Goal: Information Seeking & Learning: Learn about a topic

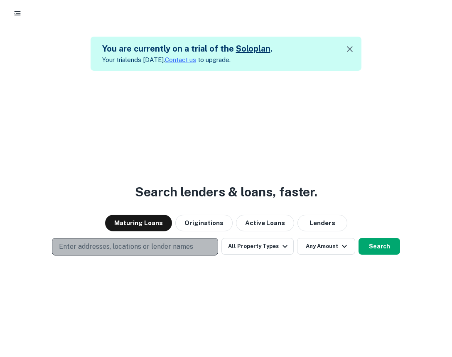
click at [95, 245] on p "Enter addresses, locations or lender names" at bounding box center [126, 246] width 134 height 10
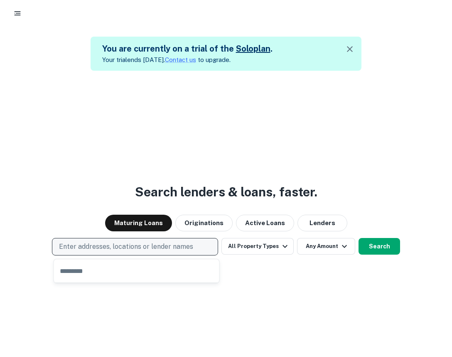
click at [77, 244] on p "Enter addresses, locations or lender names" at bounding box center [126, 246] width 134 height 10
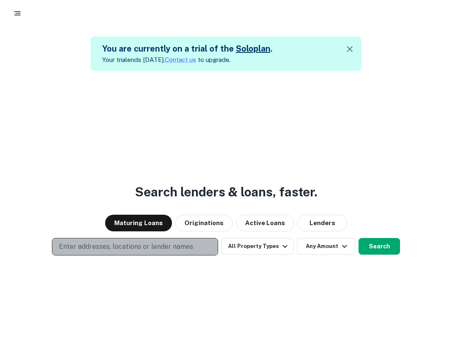
click at [77, 244] on p "Enter addresses, locations or lender names" at bounding box center [126, 246] width 134 height 10
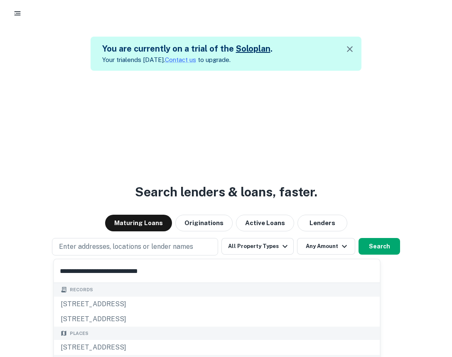
type input "**********"
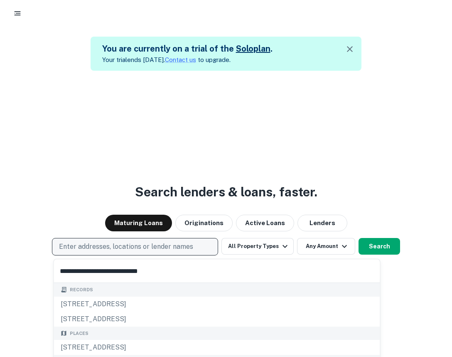
click at [93, 249] on p "Enter addresses, locations or lender names" at bounding box center [126, 246] width 134 height 10
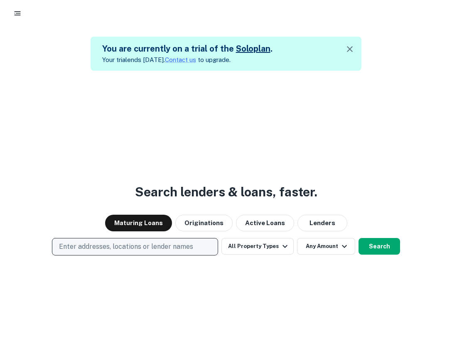
click at [93, 247] on p "Enter addresses, locations or lender names" at bounding box center [126, 246] width 134 height 10
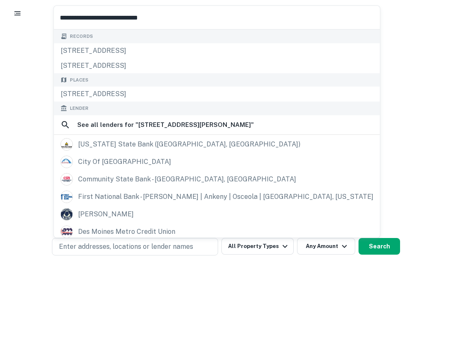
click at [168, 279] on div "Search lenders & loans, faster. Maturing Loans Originations Active Loans Lender…" at bounding box center [226, 249] width 452 height 357
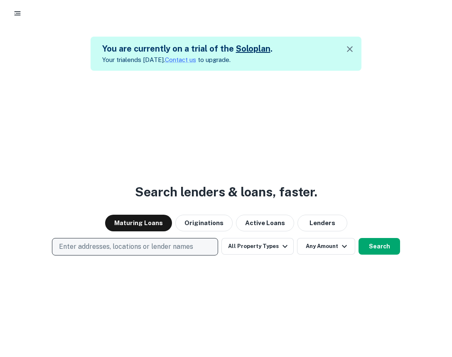
click at [163, 241] on button "Enter addresses, locations or lender names" at bounding box center [135, 246] width 166 height 17
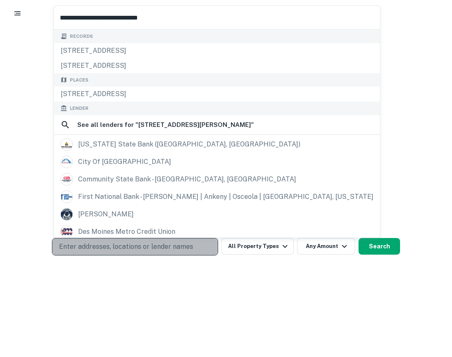
click at [162, 241] on p "Enter addresses, locations or lender names" at bounding box center [126, 246] width 134 height 10
click at [158, 242] on p "Enter addresses, locations or lender names" at bounding box center [126, 246] width 134 height 10
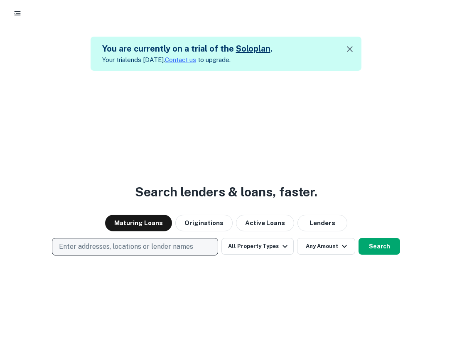
click at [163, 243] on p "Enter addresses, locations or lender names" at bounding box center [126, 246] width 134 height 10
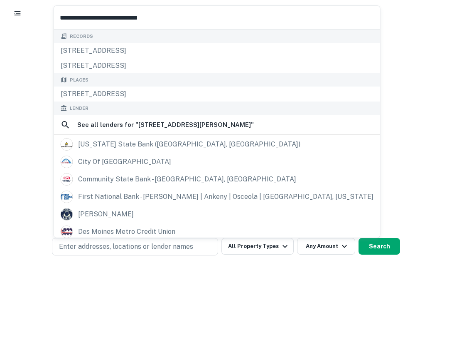
click at [151, 8] on input "**********" at bounding box center [217, 17] width 326 height 23
click at [151, 10] on input "**********" at bounding box center [217, 17] width 326 height 23
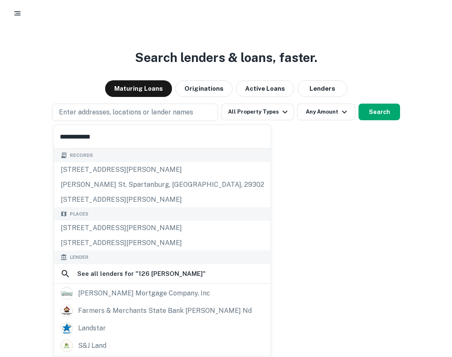
scroll to position [30, 0]
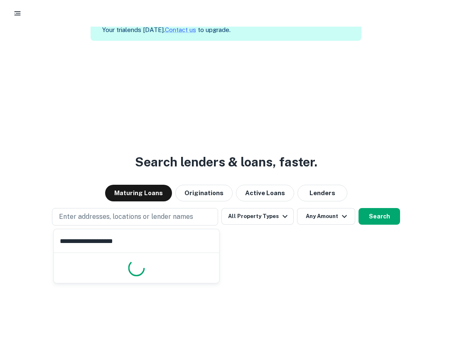
type input "**********"
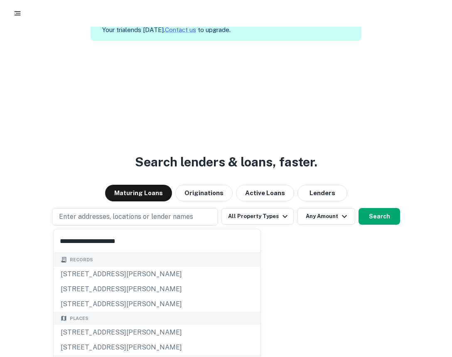
scroll to position [134, 0]
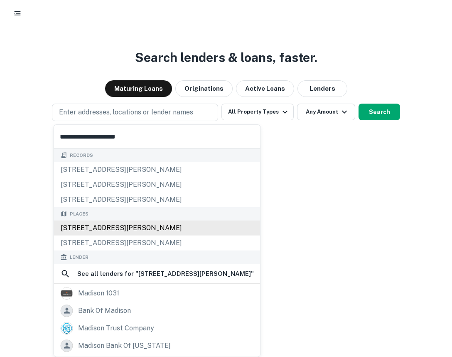
click at [150, 228] on div "126 Langdon St, Madison, WI, USA" at bounding box center [157, 227] width 207 height 15
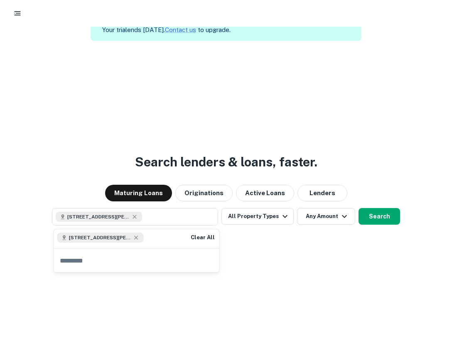
scroll to position [30, 0]
click at [369, 217] on button "Search" at bounding box center [380, 216] width 42 height 17
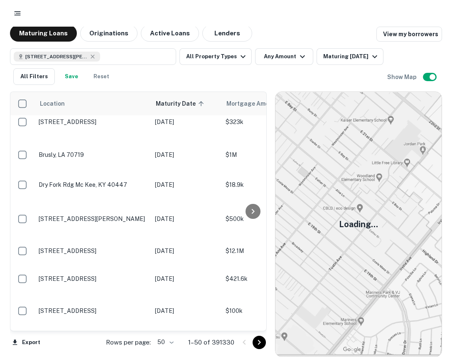
scroll to position [1257, 0]
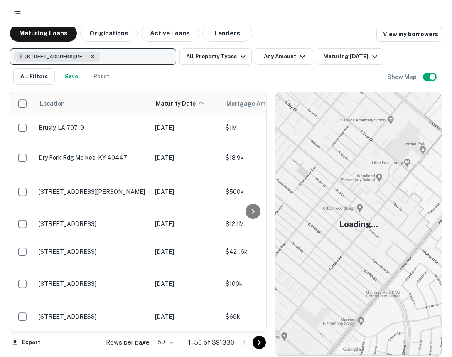
click at [93, 57] on icon "button" at bounding box center [93, 56] width 4 height 4
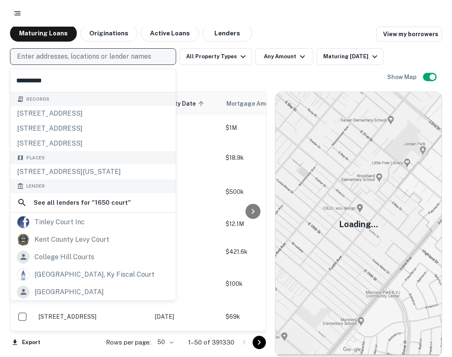
click at [35, 80] on input "**********" at bounding box center [92, 80] width 165 height 23
click at [34, 79] on input "**********" at bounding box center [92, 80] width 165 height 23
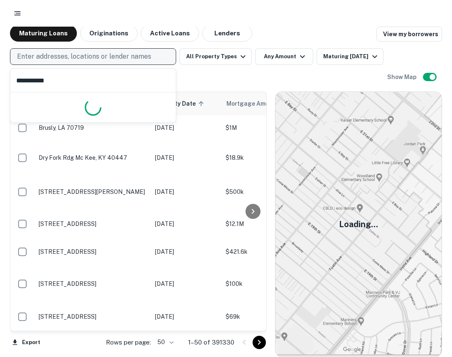
type input "**********"
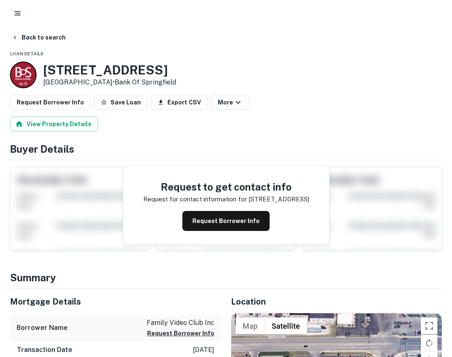
click at [109, 67] on h3 "1650 W Court St" at bounding box center [109, 69] width 133 height 15
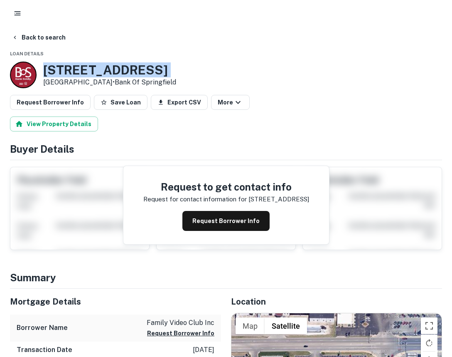
click at [109, 67] on h3 "1650 W Court St" at bounding box center [109, 69] width 133 height 15
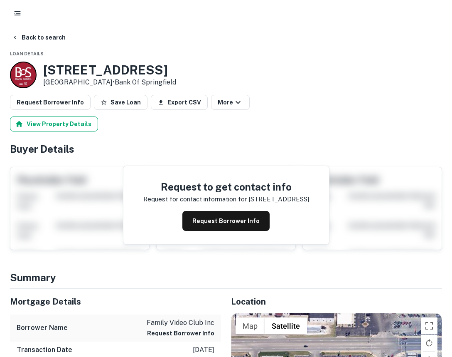
click at [79, 123] on button "View Property Details" at bounding box center [54, 123] width 88 height 15
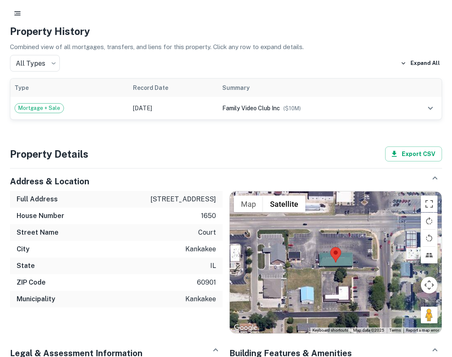
scroll to position [150, 0]
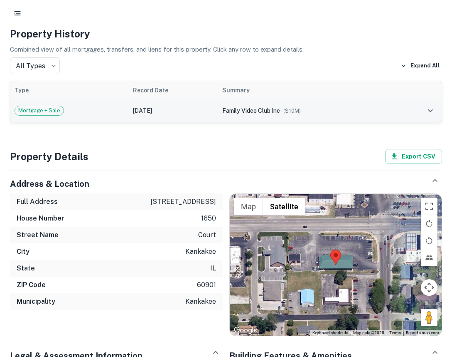
click at [431, 109] on icon "expand row" at bounding box center [431, 111] width 10 height 10
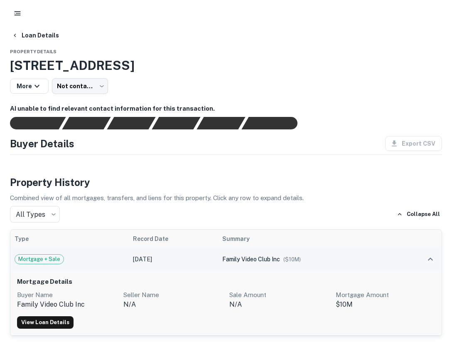
scroll to position [0, 0]
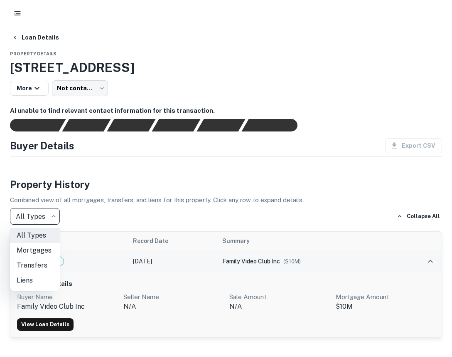
click at [41, 218] on body "Loan Details Property Details 1650 W Court St, Kankakee, IL, 60901 More Not con…" at bounding box center [226, 178] width 452 height 357
click at [44, 253] on li "Mortgages" at bounding box center [35, 250] width 50 height 15
type input "********"
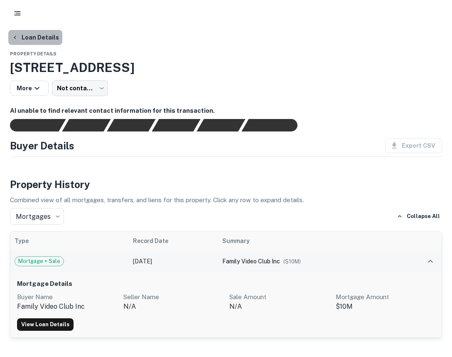
click at [36, 38] on button "Loan Details" at bounding box center [35, 37] width 54 height 15
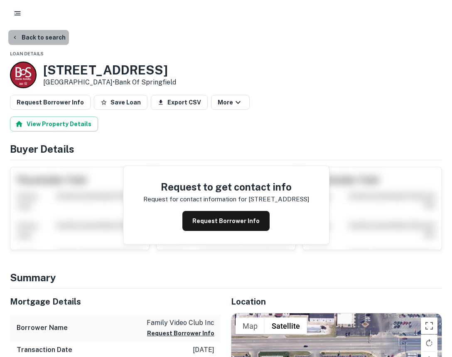
click at [48, 38] on button "Back to search" at bounding box center [38, 37] width 61 height 15
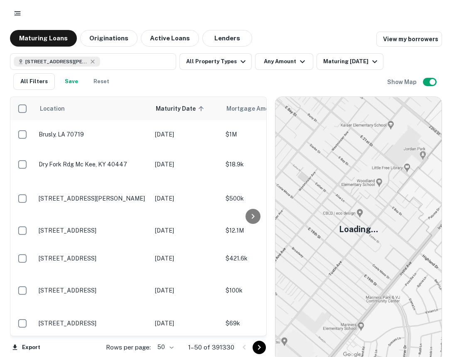
scroll to position [1257, 0]
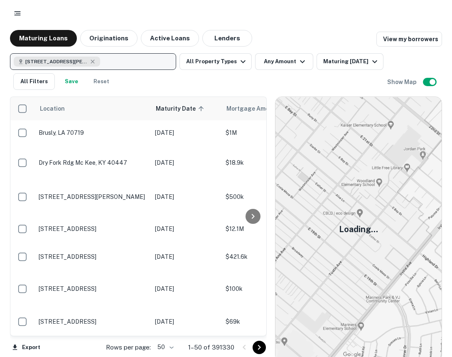
click at [96, 62] on div "126 Langdon St, Madison, WI 53703, USA" at bounding box center [57, 62] width 86 height 10
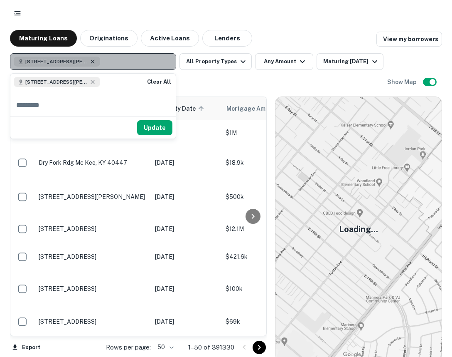
click at [94, 62] on icon "button" at bounding box center [92, 61] width 7 height 7
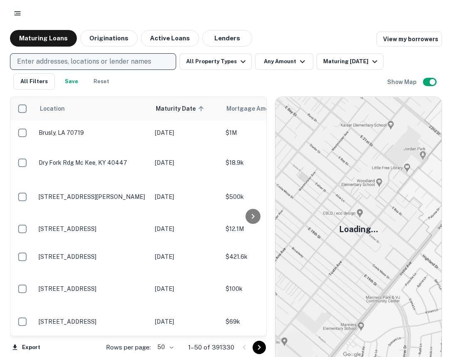
click at [91, 62] on p "Enter addresses, locations or lender names" at bounding box center [84, 62] width 134 height 10
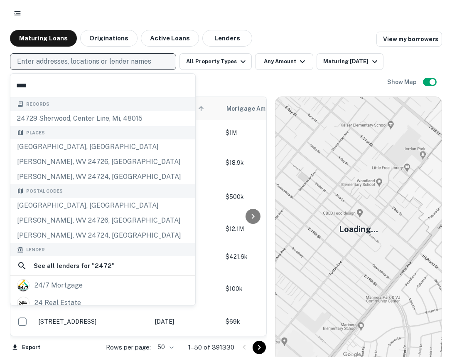
type input "*****"
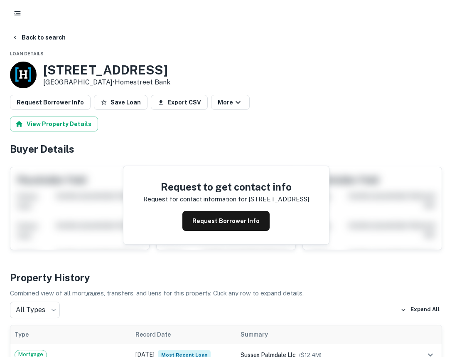
click at [126, 82] on link "Homestreet Bank" at bounding box center [143, 82] width 56 height 8
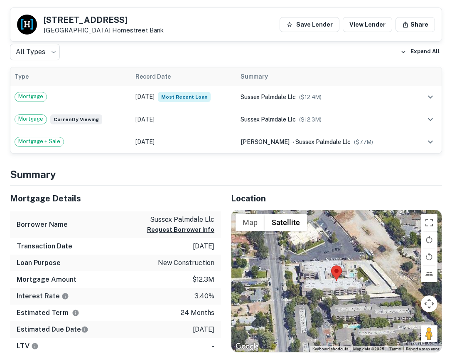
scroll to position [232, 0]
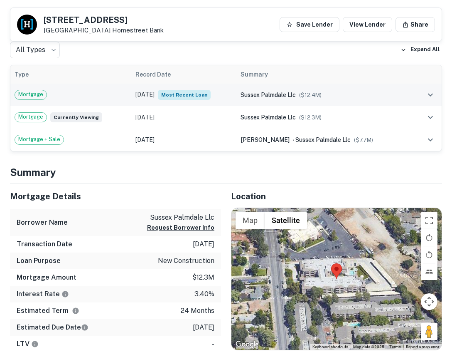
click at [146, 94] on td "Jun 05, 2025 Most Recent Loan" at bounding box center [183, 95] width 105 height 22
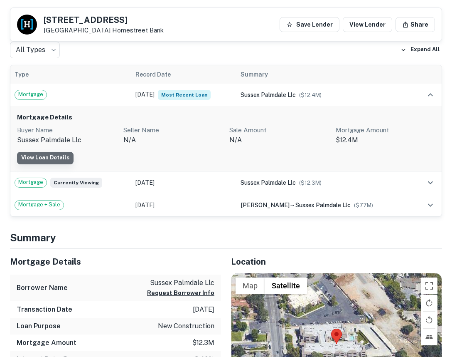
click at [56, 155] on link "View Loan Details" at bounding box center [45, 158] width 57 height 12
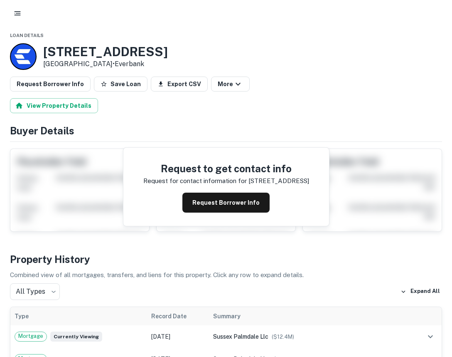
click at [20, 54] on div at bounding box center [23, 56] width 27 height 27
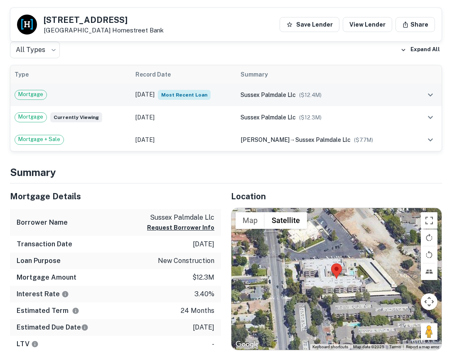
click at [431, 92] on icon "expand row" at bounding box center [431, 95] width 10 height 10
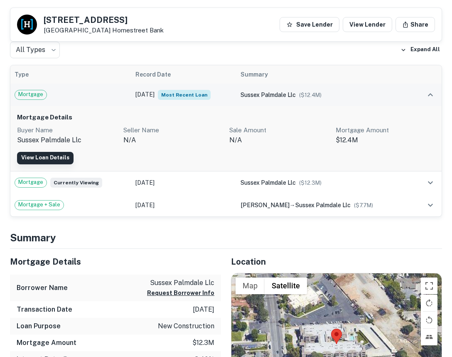
click at [57, 158] on link "View Loan Details" at bounding box center [45, 158] width 57 height 12
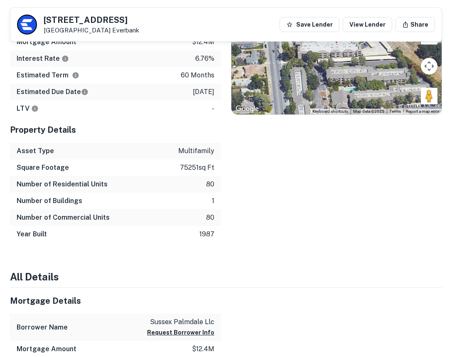
scroll to position [476, 0]
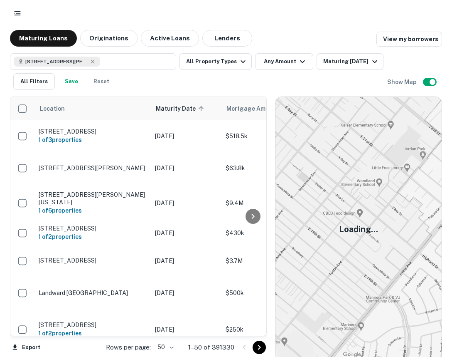
scroll to position [1257, 0]
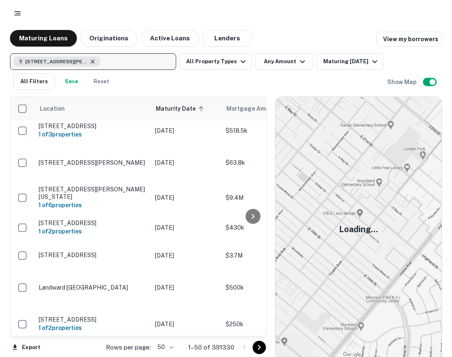
click at [92, 59] on icon "button" at bounding box center [92, 61] width 7 height 7
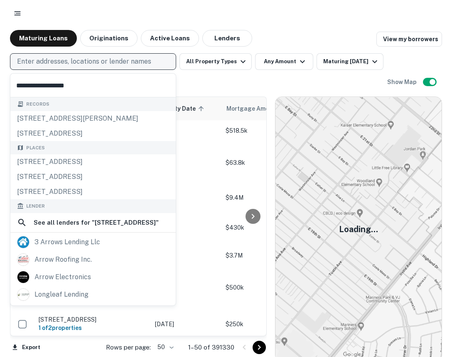
click at [16, 84] on input "**********" at bounding box center [92, 85] width 165 height 23
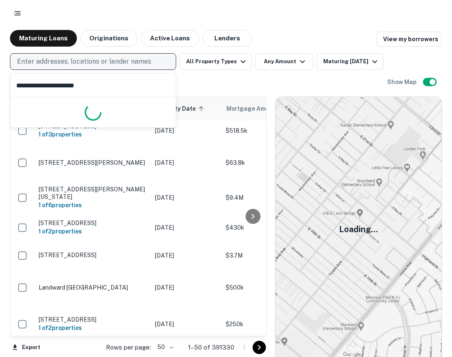
click at [33, 85] on input "**********" at bounding box center [92, 85] width 165 height 23
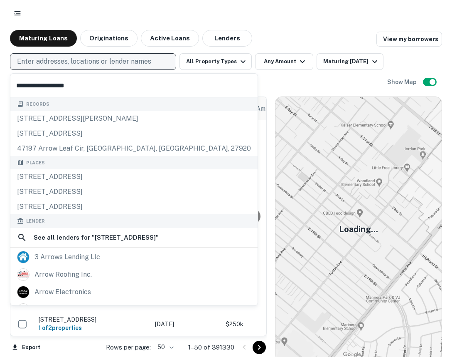
click at [77, 88] on input "**********" at bounding box center [133, 85] width 247 height 23
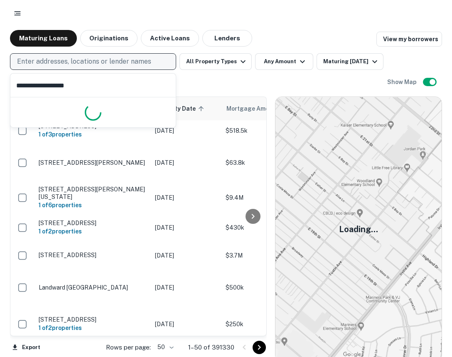
type input "**********"
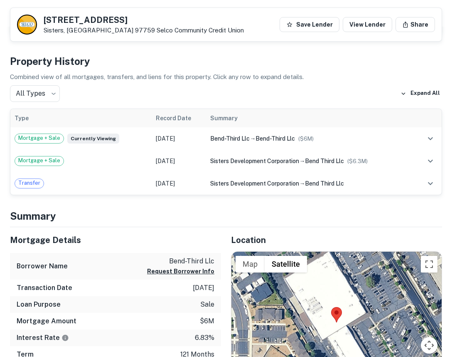
scroll to position [206, 0]
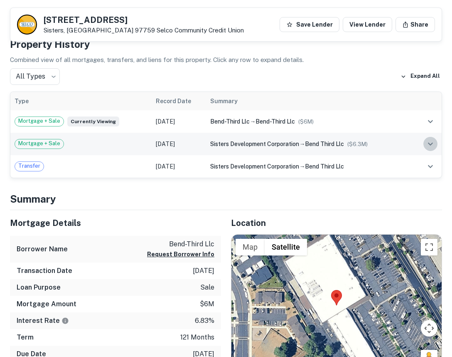
click at [429, 145] on icon "expand row" at bounding box center [431, 144] width 10 height 10
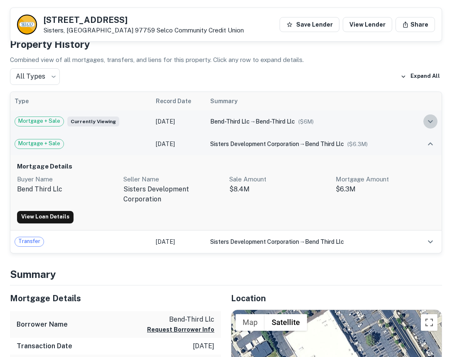
click at [430, 123] on icon "expand row" at bounding box center [431, 121] width 10 height 10
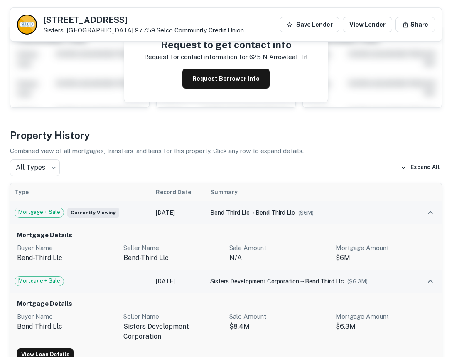
scroll to position [0, 0]
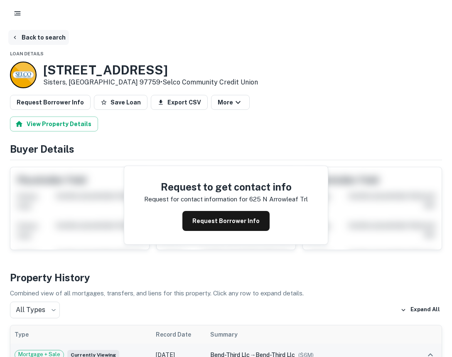
click at [57, 39] on button "Back to search" at bounding box center [38, 37] width 61 height 15
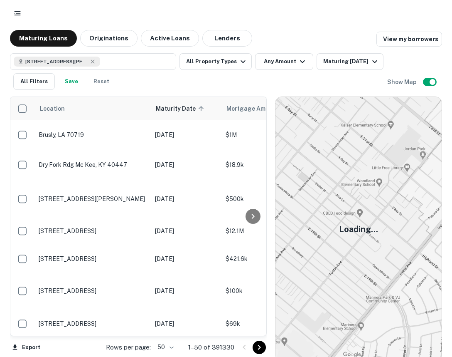
scroll to position [1257, 0]
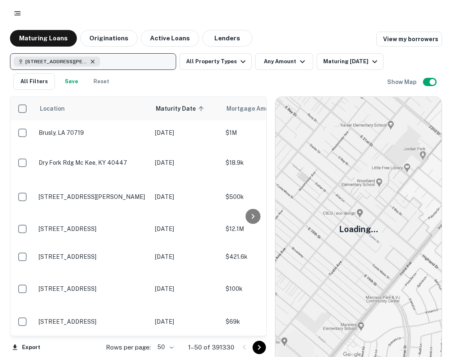
click at [91, 61] on icon "button" at bounding box center [92, 61] width 7 height 7
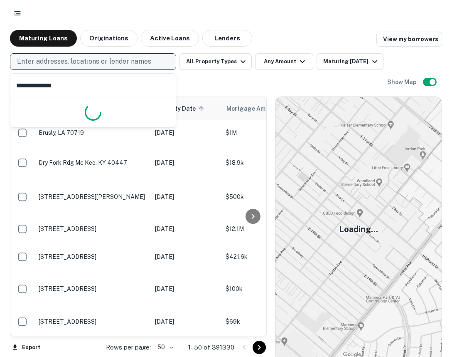
type input "**********"
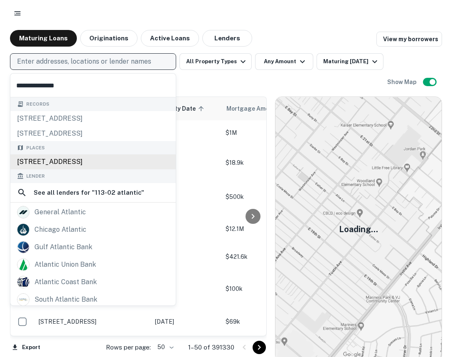
click at [100, 158] on div "113-02 Atlantic Avenue, South Richmond Hill, NY, USA" at bounding box center [92, 161] width 165 height 15
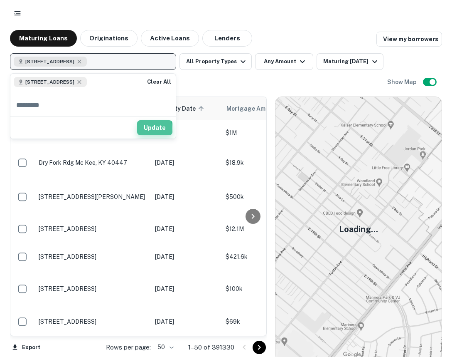
click at [149, 128] on button "Update" at bounding box center [154, 127] width 35 height 15
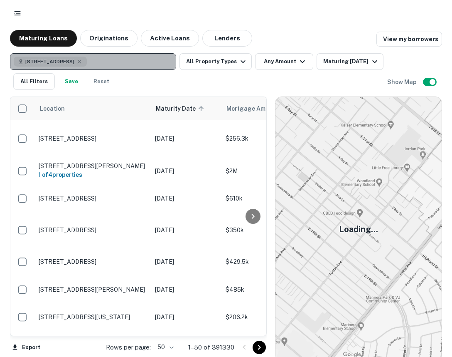
click at [108, 59] on button "113-02 Atlantic Ave, South Richmond Hill, NY 11419, USA" at bounding box center [93, 61] width 166 height 17
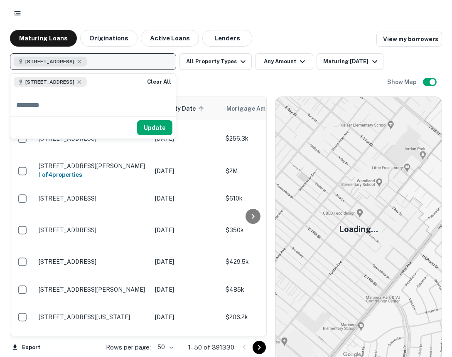
click at [87, 61] on div "113-02 Atlantic Ave, South Richmond Hill, NY 11419, USA" at bounding box center [50, 62] width 73 height 10
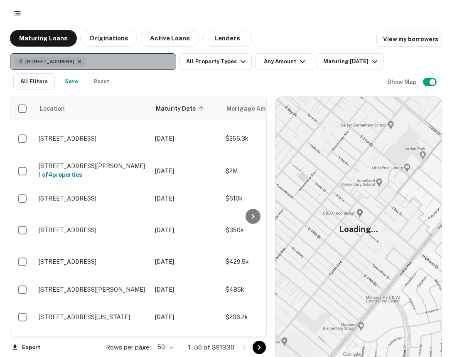
click at [83, 59] on icon "button" at bounding box center [79, 61] width 7 height 7
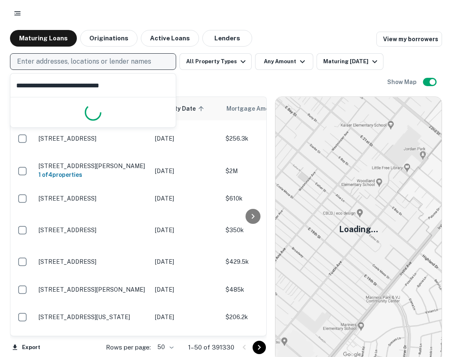
type input "**********"
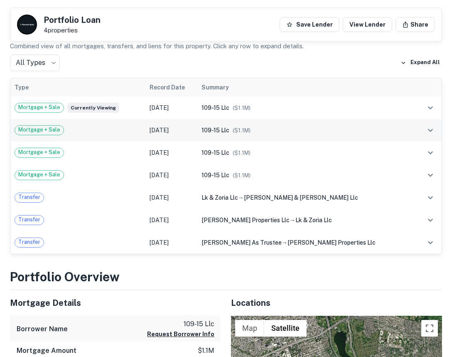
scroll to position [189, 0]
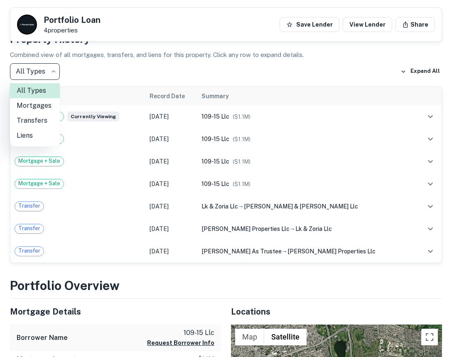
click at [46, 101] on li "Mortgages" at bounding box center [35, 105] width 50 height 15
type input "********"
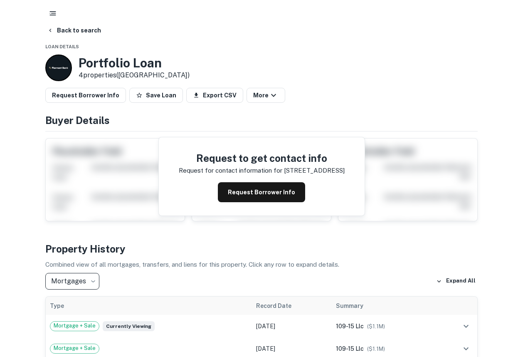
scroll to position [0, 0]
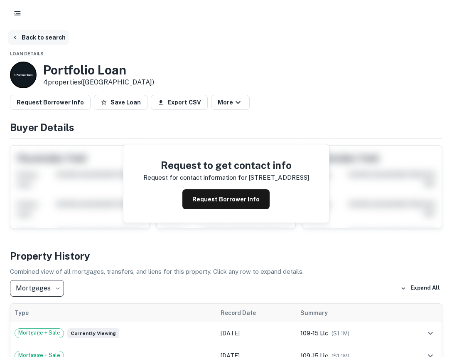
click at [55, 37] on button "Back to search" at bounding box center [38, 37] width 61 height 15
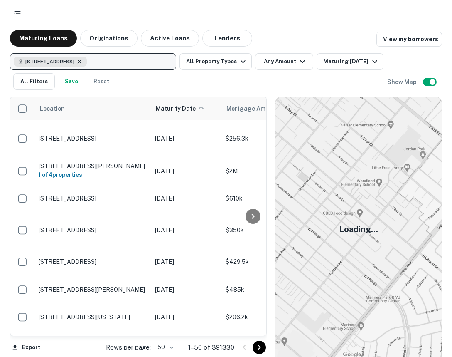
click at [81, 63] on icon "button" at bounding box center [79, 61] width 4 height 4
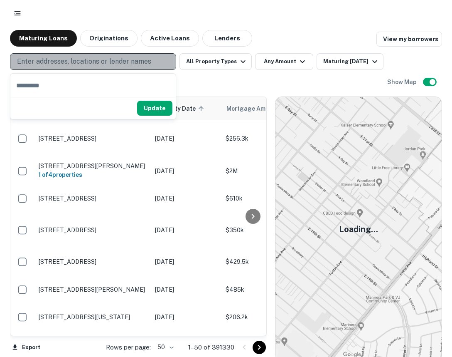
click at [84, 59] on p "Enter addresses, locations or lender names" at bounding box center [84, 62] width 134 height 10
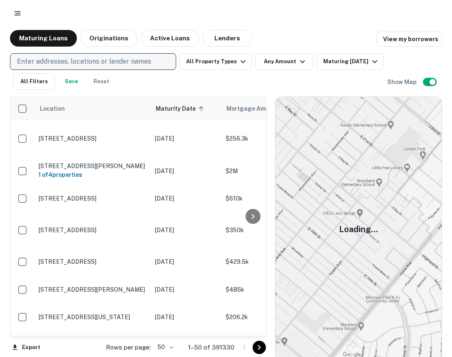
click at [86, 62] on p "Enter addresses, locations or lender names" at bounding box center [84, 62] width 134 height 10
type input "**********"
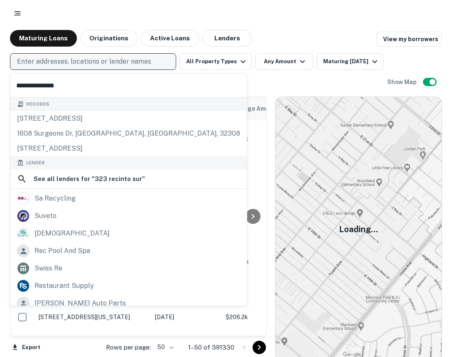
click at [86, 62] on p "Enter addresses, locations or lender names" at bounding box center [84, 62] width 134 height 10
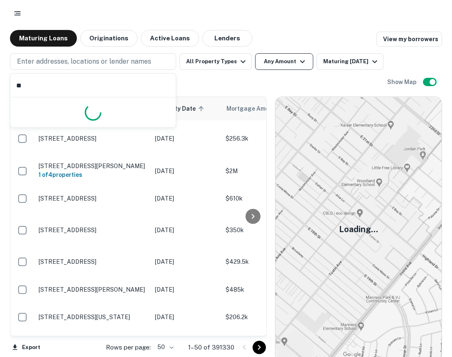
type input "*"
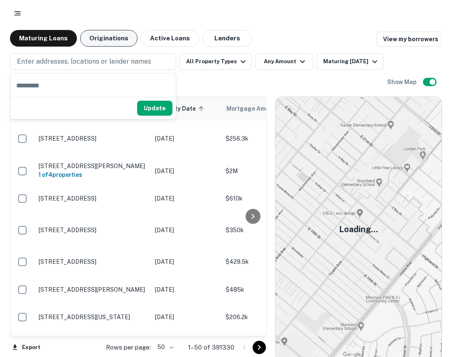
click at [119, 41] on button "Originations" at bounding box center [108, 38] width 57 height 17
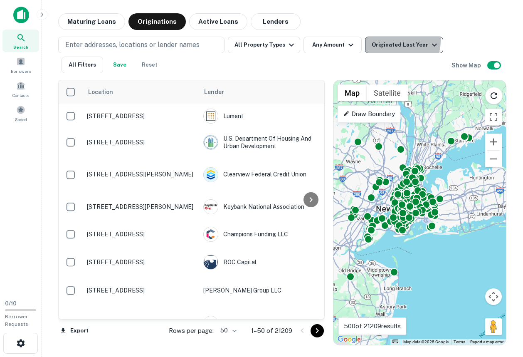
click at [383, 40] on div "Originated Last Year" at bounding box center [406, 45] width 68 height 10
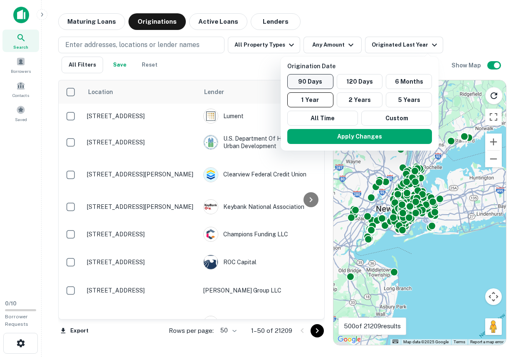
click at [305, 81] on button "90 Days" at bounding box center [310, 81] width 46 height 15
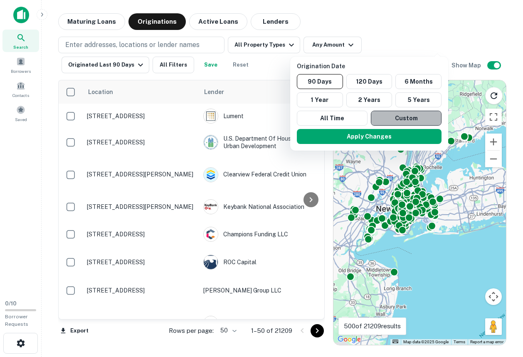
click at [404, 119] on button "Custom" at bounding box center [406, 118] width 71 height 15
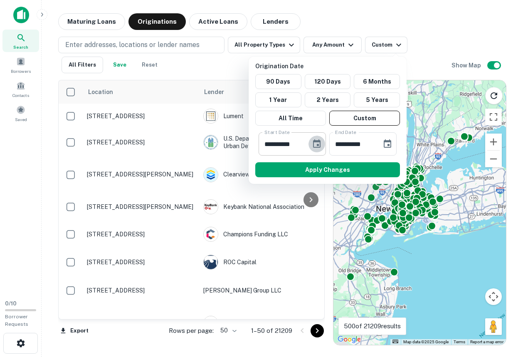
click at [314, 144] on icon "Choose date, selected date is Apr 2, 2025" at bounding box center [317, 144] width 10 height 10
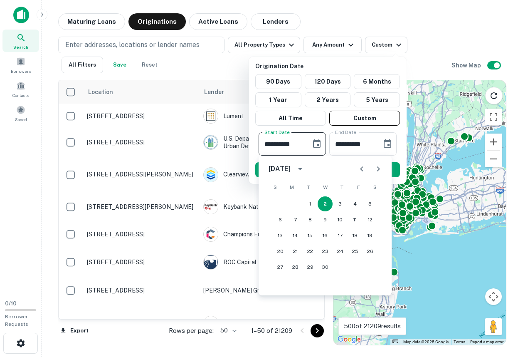
click at [382, 170] on icon "Next month" at bounding box center [378, 169] width 10 height 10
click at [375, 170] on icon "Next month" at bounding box center [378, 169] width 10 height 10
click at [341, 269] on button "31" at bounding box center [340, 266] width 15 height 15
type input "**********"
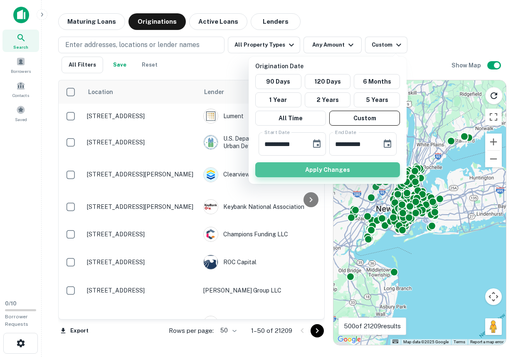
click at [342, 177] on button "Apply Changes" at bounding box center [327, 169] width 145 height 15
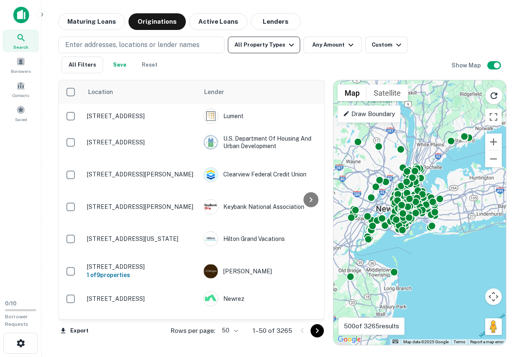
click at [286, 47] on icon "button" at bounding box center [291, 45] width 10 height 10
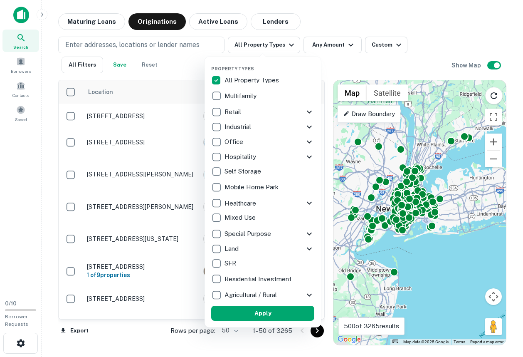
click at [452, 156] on div at bounding box center [261, 178] width 523 height 357
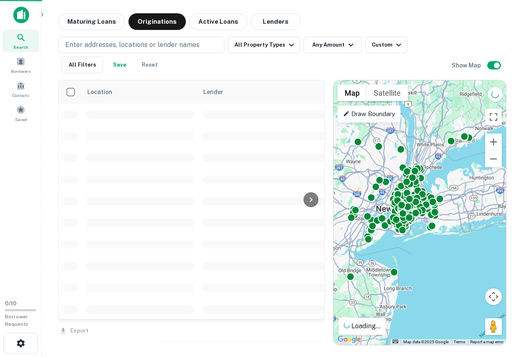
click at [452, 158] on div at bounding box center [261, 178] width 523 height 357
click at [452, 158] on button "Zoom out" at bounding box center [493, 158] width 17 height 17
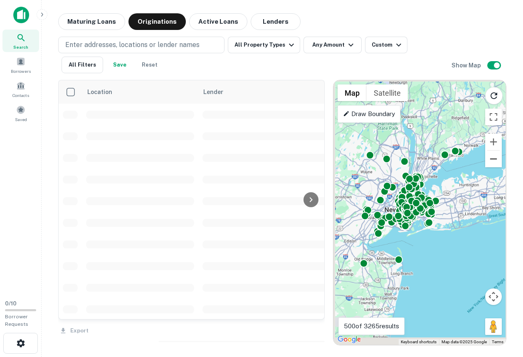
click at [452, 158] on button "Zoom out" at bounding box center [493, 158] width 17 height 17
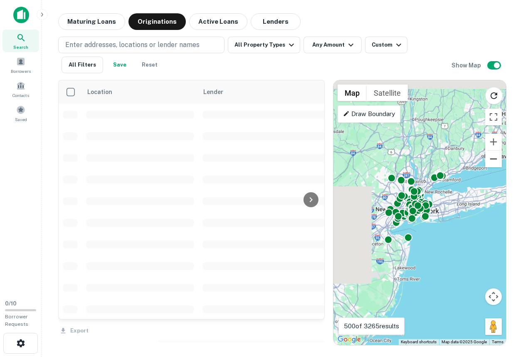
click at [452, 158] on button "Zoom out" at bounding box center [493, 158] width 17 height 17
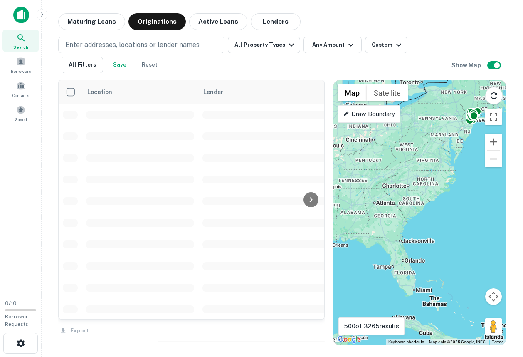
drag, startPoint x: 453, startPoint y: 227, endPoint x: 511, endPoint y: 137, distance: 107.1
click at [452, 137] on div "Maturing Loans Originations Active Loans Lenders Enter addresses, locations or …" at bounding box center [282, 179] width 468 height 332
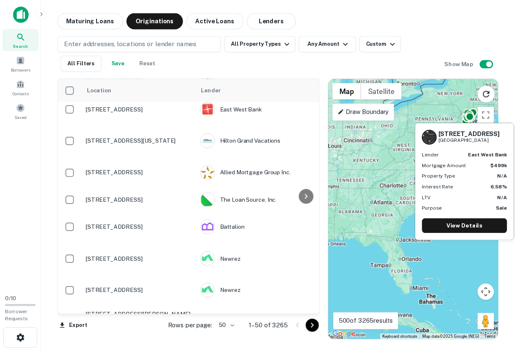
scroll to position [517, 0]
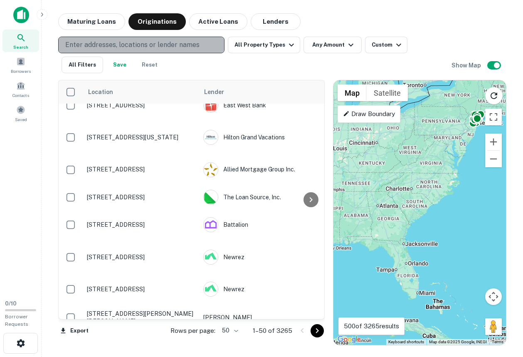
click at [140, 42] on p "Enter addresses, locations or lender names" at bounding box center [132, 45] width 134 height 10
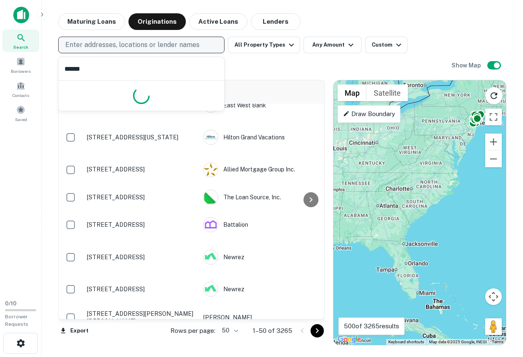
type input "*******"
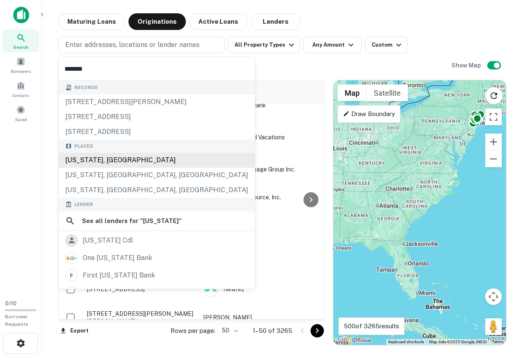
click at [160, 155] on div "Florida, USA" at bounding box center [157, 160] width 196 height 15
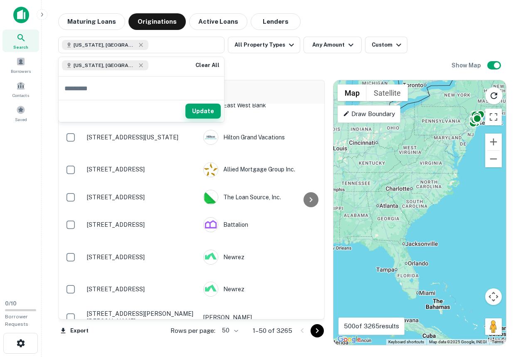
click at [211, 114] on button "Update" at bounding box center [202, 110] width 35 height 15
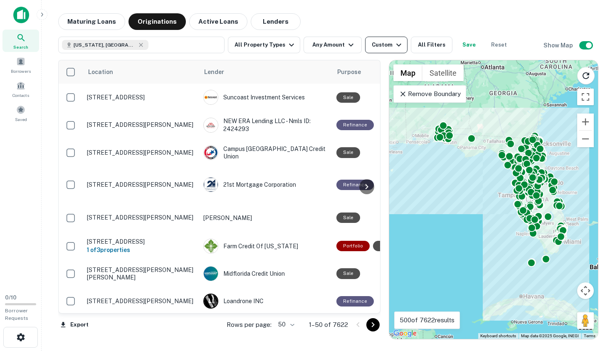
click at [372, 44] on div "Custom" at bounding box center [388, 45] width 32 height 10
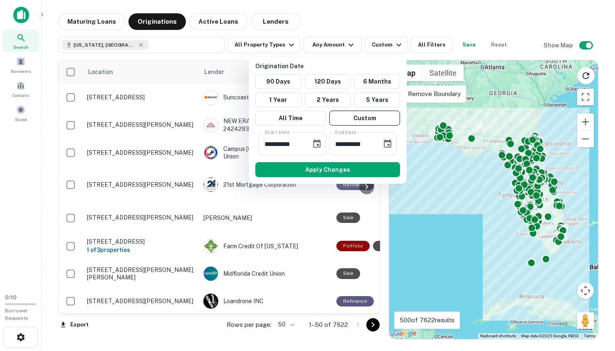
click at [371, 26] on div at bounding box center [307, 175] width 615 height 351
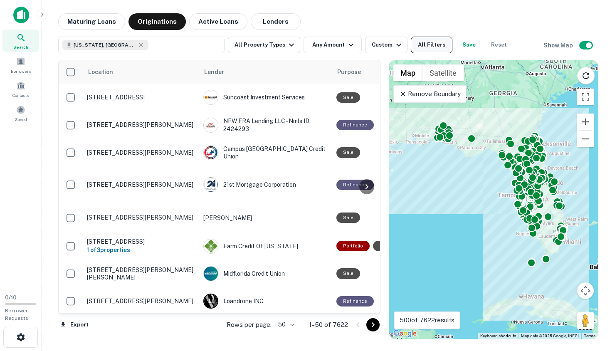
click at [424, 48] on button "All Filters" at bounding box center [432, 45] width 42 height 17
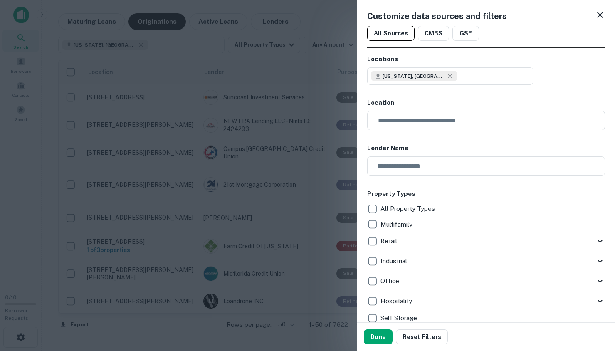
click at [452, 15] on icon at bounding box center [600, 15] width 10 height 10
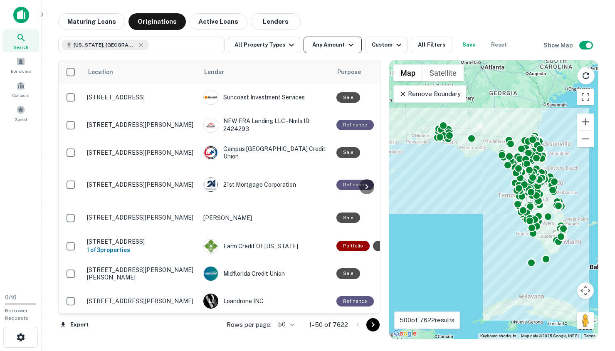
click at [348, 40] on icon "button" at bounding box center [351, 45] width 10 height 10
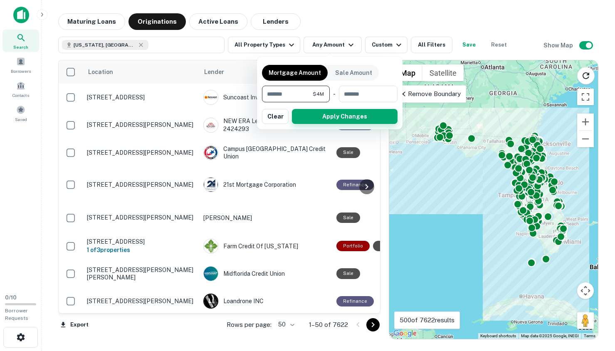
type input "*******"
click at [334, 115] on button "Apply Changes" at bounding box center [345, 116] width 106 height 15
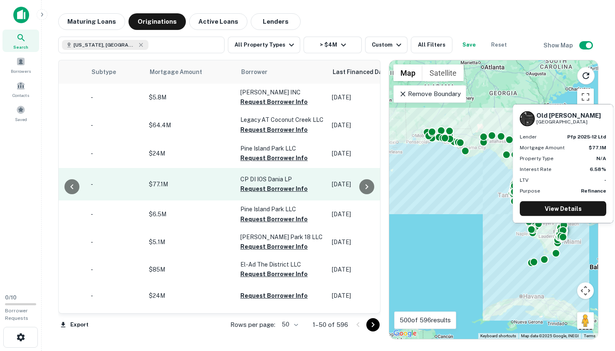
scroll to position [0, 362]
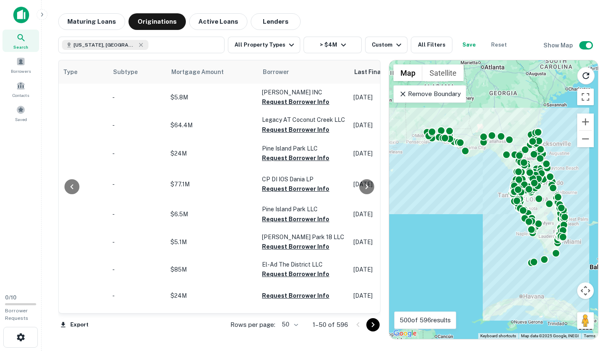
click at [334, 53] on div "Location Lender Purpose Type Subtype Mortgage Amount Borrower Last Financed Dat…" at bounding box center [328, 196] width 540 height 286
click at [334, 49] on button "> $4M" at bounding box center [332, 45] width 58 height 17
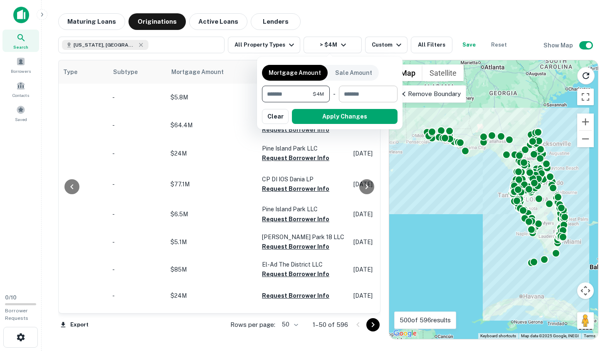
click at [364, 99] on input "number" at bounding box center [365, 94] width 53 height 17
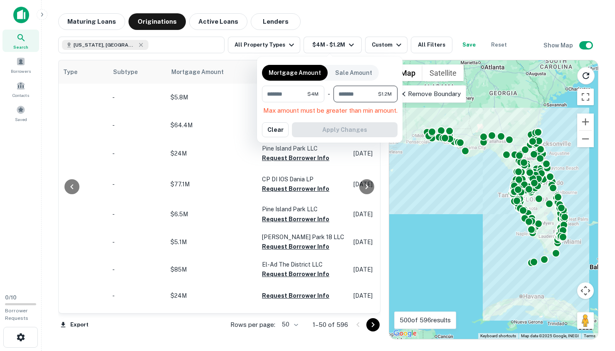
type input "********"
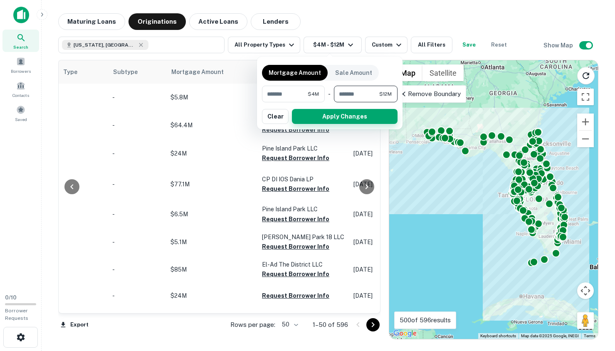
click at [374, 118] on button "Apply Changes" at bounding box center [345, 116] width 106 height 15
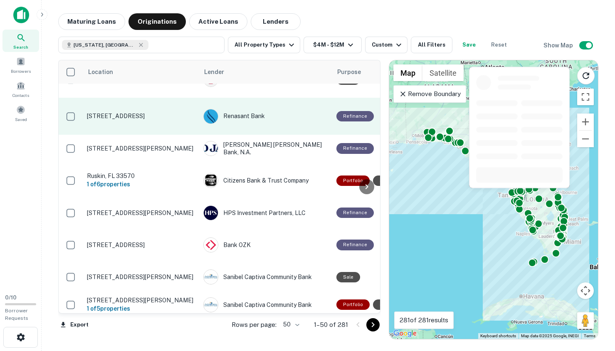
scroll to position [272, 1]
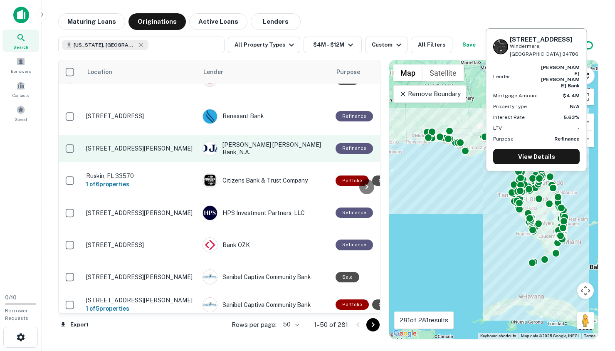
click at [163, 145] on p "9736 Chestnut Ridge Dr Windermere, FL 34786" at bounding box center [140, 148] width 108 height 7
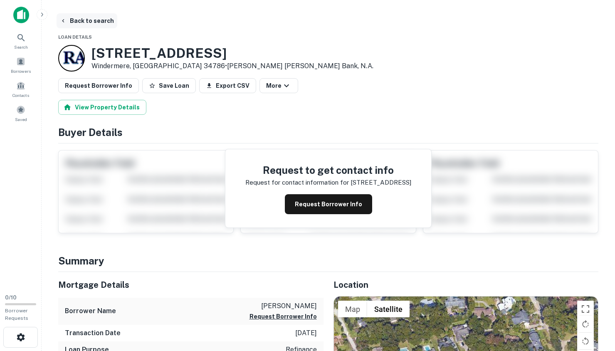
click at [67, 18] on button "Back to search" at bounding box center [87, 20] width 61 height 15
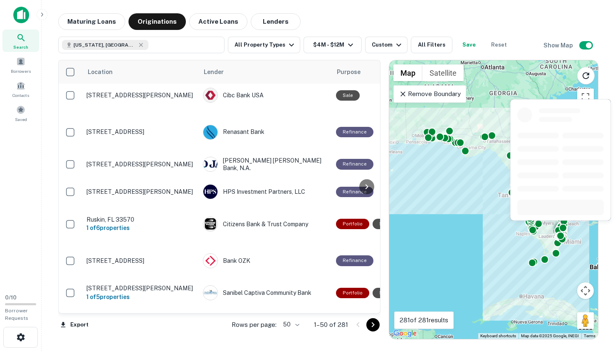
scroll to position [0, 0]
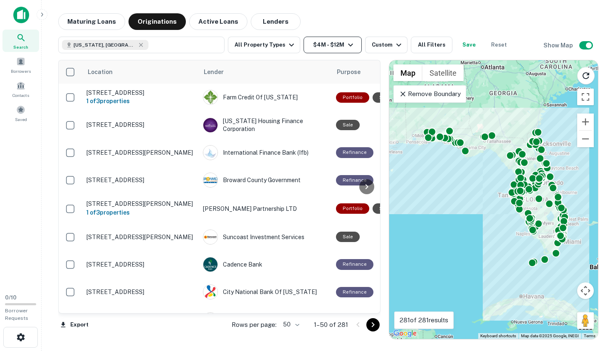
click at [345, 47] on icon "button" at bounding box center [350, 45] width 10 height 10
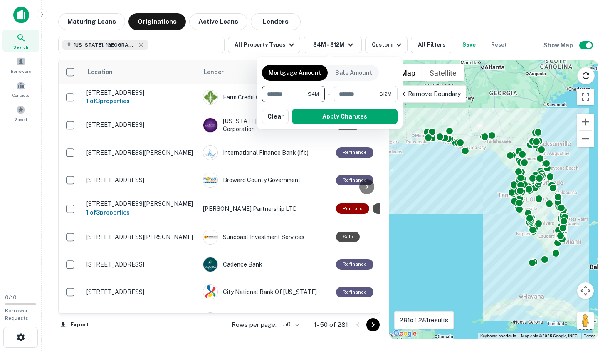
click at [293, 87] on input "*******" at bounding box center [285, 94] width 46 height 17
type input "*"
type input "*******"
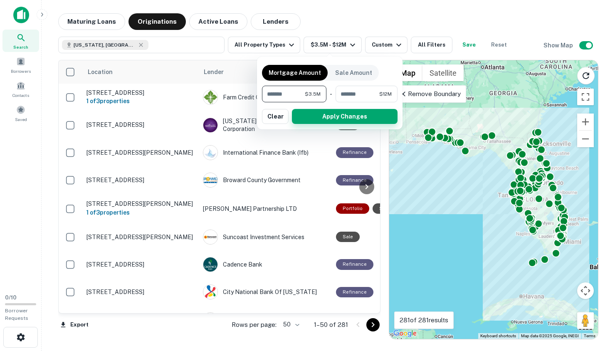
click at [322, 117] on button "Apply Changes" at bounding box center [345, 116] width 106 height 15
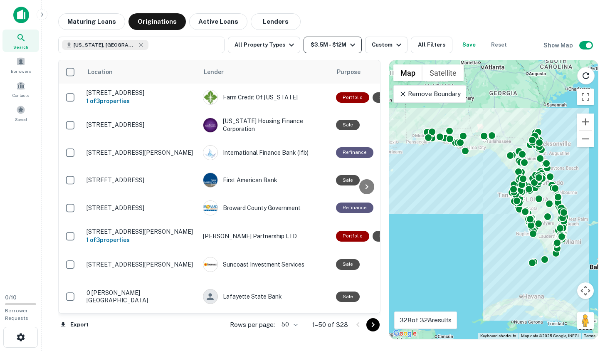
click at [333, 50] on button "$3.5M - $12M" at bounding box center [332, 45] width 58 height 17
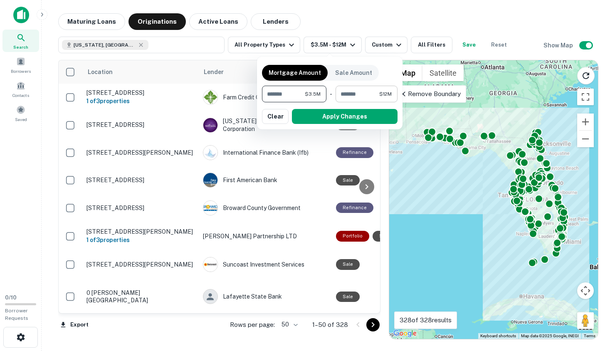
click at [350, 96] on input "********" at bounding box center [357, 94] width 44 height 17
type input "********"
click at [363, 117] on button "Apply Changes" at bounding box center [345, 116] width 106 height 15
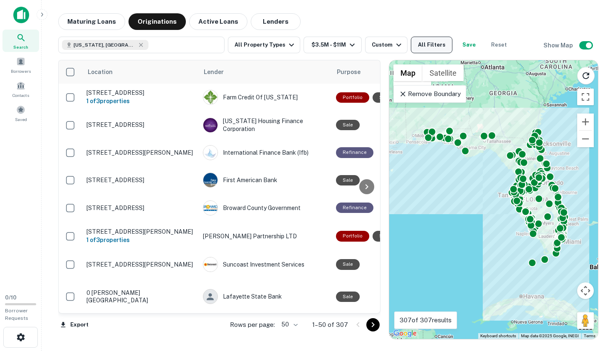
click at [422, 41] on button "All Filters" at bounding box center [432, 45] width 42 height 17
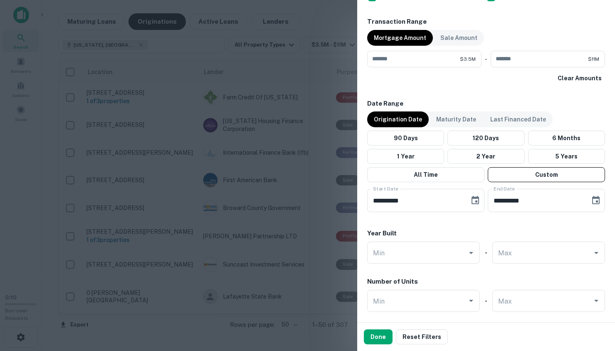
scroll to position [606, 0]
click at [452, 198] on icon "Choose date, selected date is Jul 31, 2025" at bounding box center [474, 201] width 7 height 8
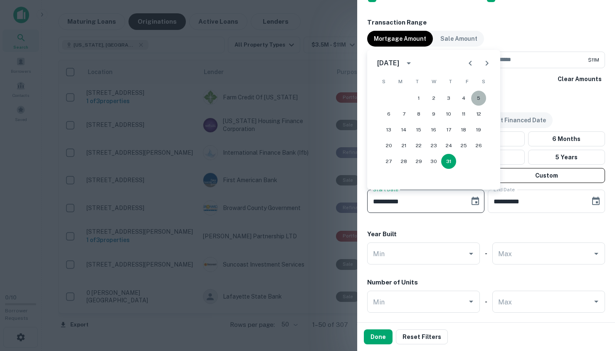
click at [452, 99] on button "5" at bounding box center [478, 98] width 15 height 15
type input "**********"
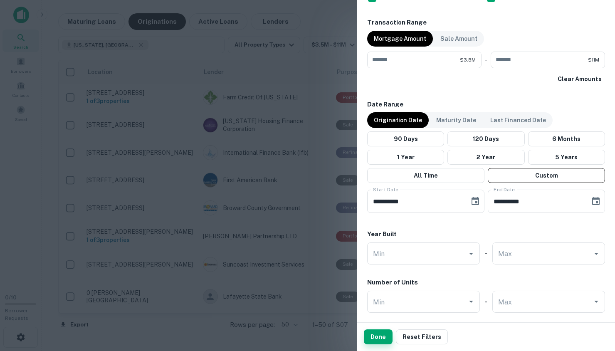
click at [383, 338] on button "Done" at bounding box center [378, 336] width 29 height 15
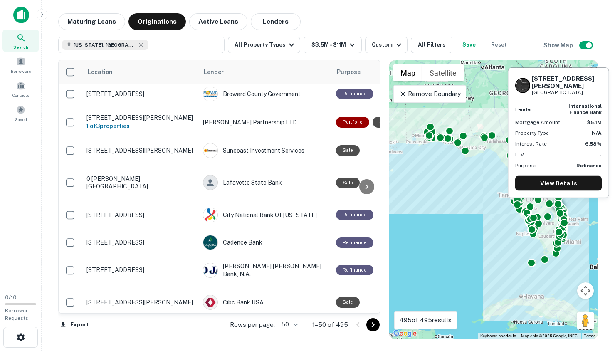
scroll to position [117, 0]
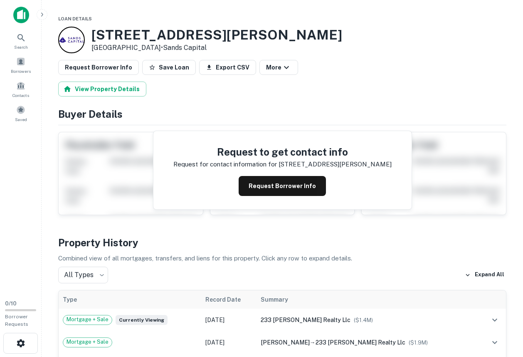
click at [80, 34] on div at bounding box center [71, 40] width 27 height 27
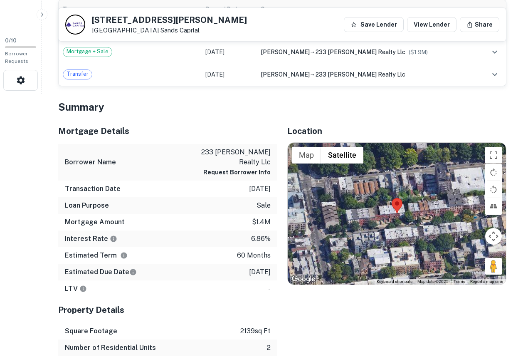
scroll to position [278, 0]
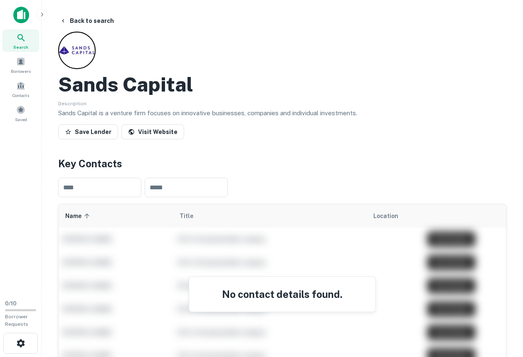
click at [128, 86] on h2 "Sands Capital" at bounding box center [125, 84] width 135 height 24
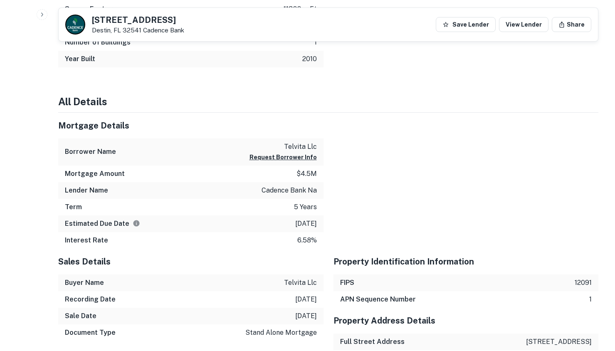
scroll to position [422, 0]
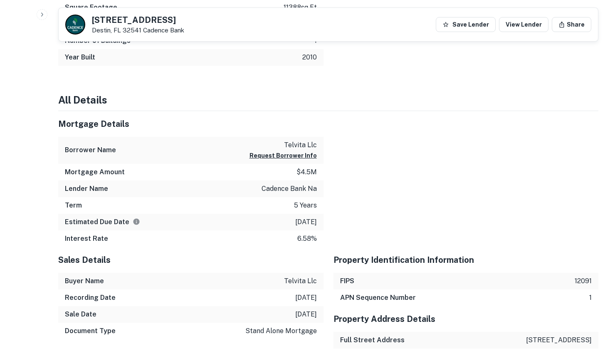
click at [304, 145] on p "telvita llc" at bounding box center [282, 145] width 67 height 10
click at [409, 160] on div at bounding box center [460, 179] width 275 height 136
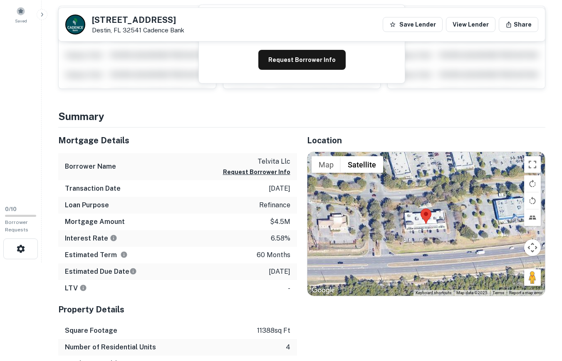
scroll to position [0, 0]
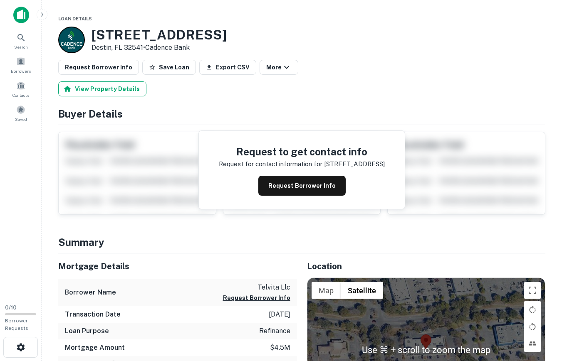
click at [133, 91] on button "View Property Details" at bounding box center [102, 88] width 88 height 15
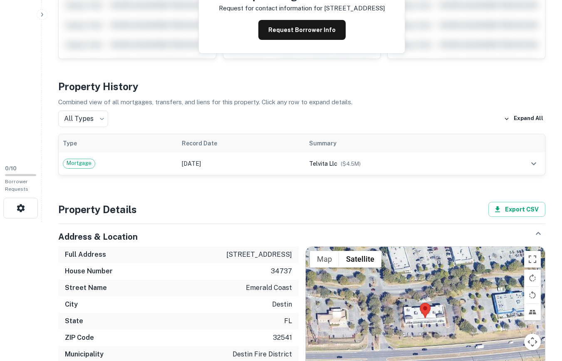
scroll to position [149, 0]
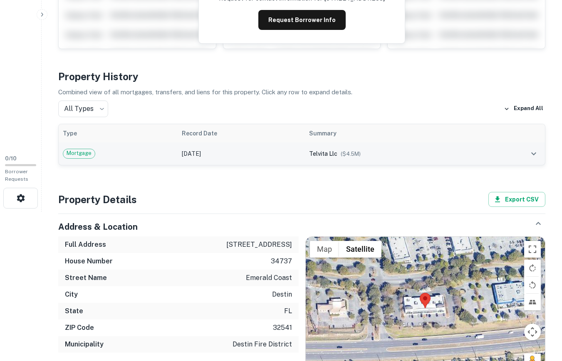
click at [116, 150] on div "Mortgage" at bounding box center [118, 154] width 111 height 10
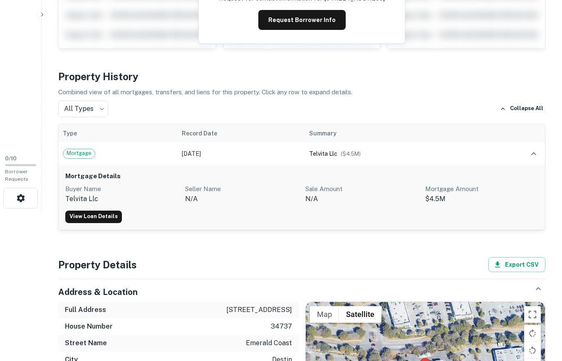
drag, startPoint x: 226, startPoint y: 310, endPoint x: 294, endPoint y: 322, distance: 69.6
click at [294, 318] on div "Full Address 34737 emerald coast pkwy" at bounding box center [178, 310] width 240 height 17
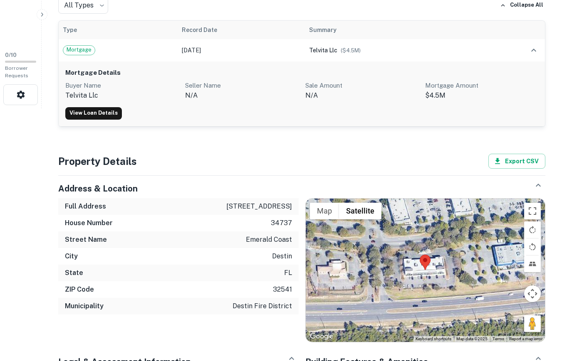
scroll to position [0, 0]
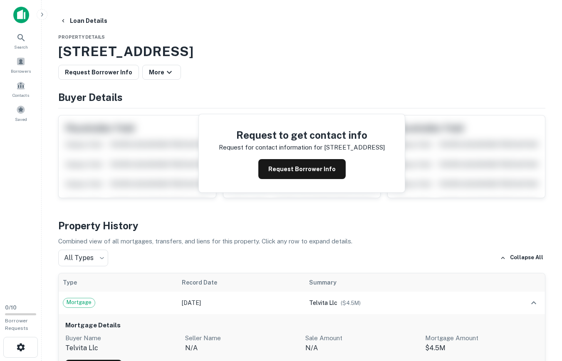
click at [216, 236] on p "Combined view of all mortgages, transfers, and liens for this property. Click a…" at bounding box center [301, 241] width 487 height 10
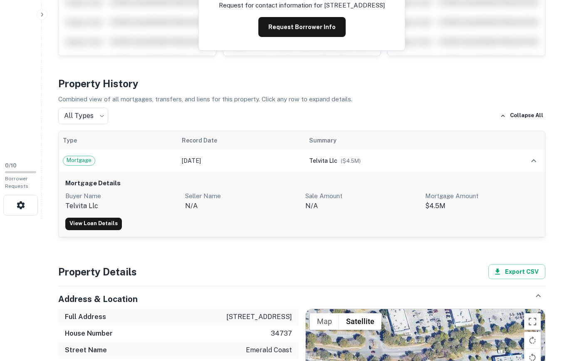
scroll to position [156, 0]
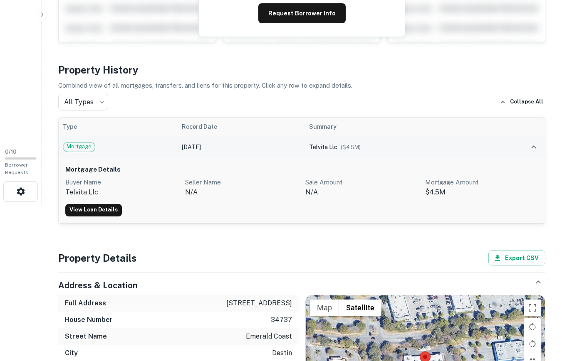
click at [527, 146] on button "expand row" at bounding box center [533, 147] width 14 height 14
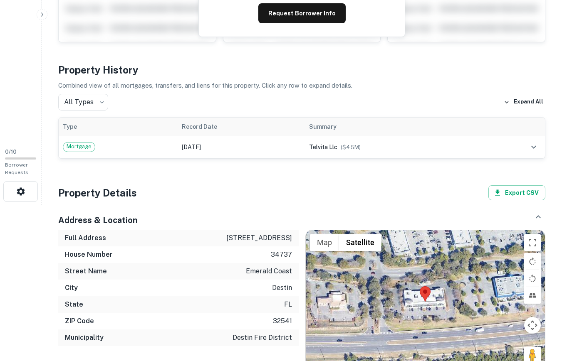
click at [95, 115] on div "Property History Combined view of all mortgages, transfers, and liens for this …" at bounding box center [301, 110] width 487 height 96
click at [95, 109] on body "Search Borrowers Contacts Saved 0 / 10 Borrower Requests Loan Details Property …" at bounding box center [281, 24] width 562 height 361
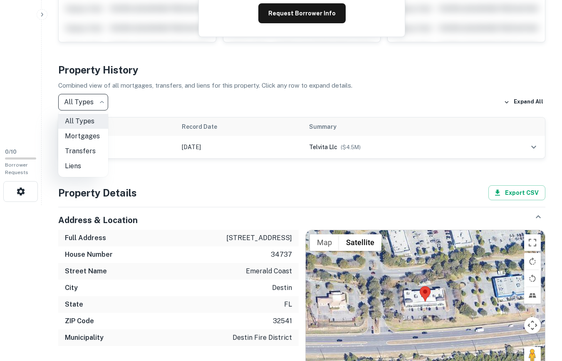
click at [95, 150] on li "Transfers" at bounding box center [83, 151] width 50 height 15
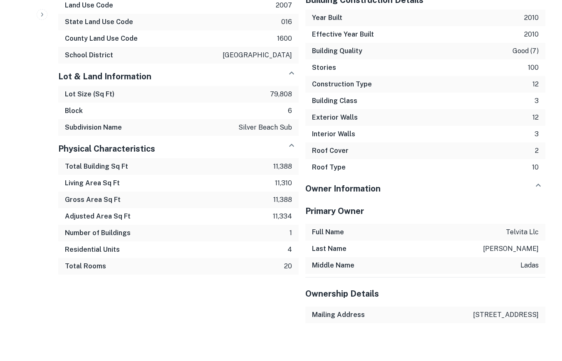
scroll to position [621, 0]
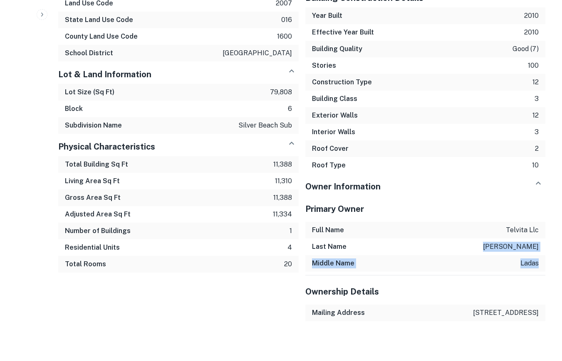
drag, startPoint x: 539, startPoint y: 246, endPoint x: 520, endPoint y: 224, distance: 29.2
click at [520, 224] on div "Primary Owner Full Name telvita llc Last Name steve Middle Name ladas Ownership…" at bounding box center [425, 258] width 240 height 125
click at [201, 298] on div "Legal & Assessment Information Assessor Parcel Number 00-2s-22-0000-0001-a174 A…" at bounding box center [175, 113] width 247 height 415
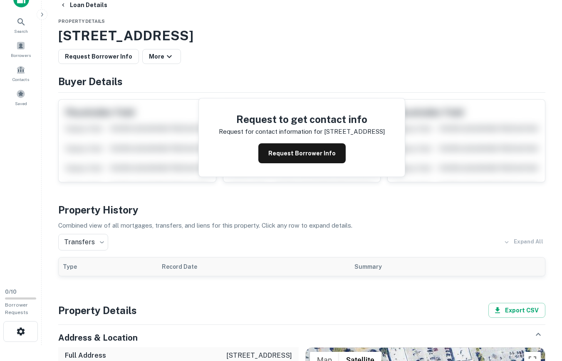
scroll to position [0, 0]
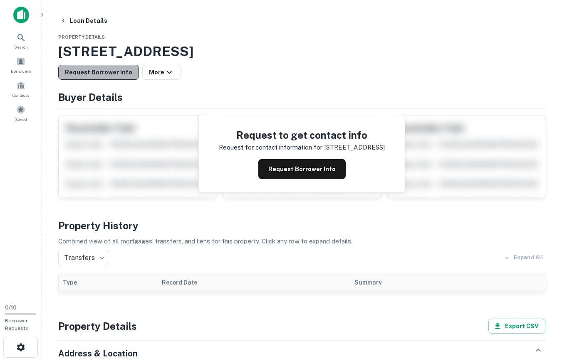
click at [114, 77] on button "Request Borrower Info" at bounding box center [98, 72] width 81 height 15
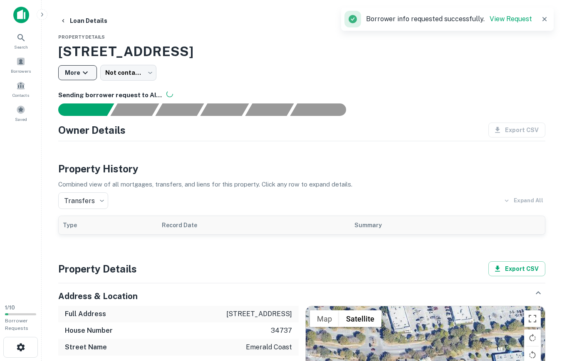
click at [89, 72] on icon "button" at bounding box center [85, 73] width 10 height 10
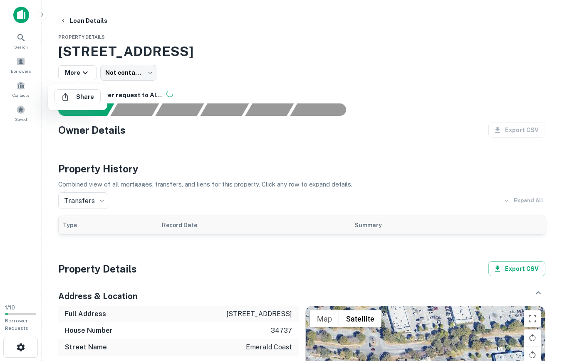
click at [170, 76] on div at bounding box center [281, 180] width 562 height 361
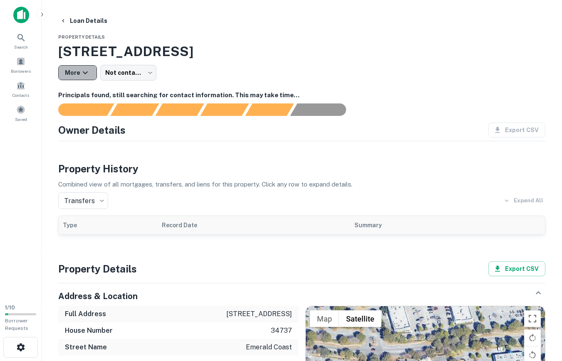
click at [72, 67] on button "More" at bounding box center [77, 72] width 39 height 15
click at [155, 39] on div at bounding box center [281, 180] width 562 height 361
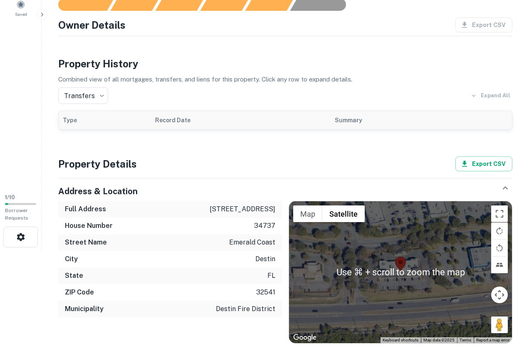
scroll to position [52, 0]
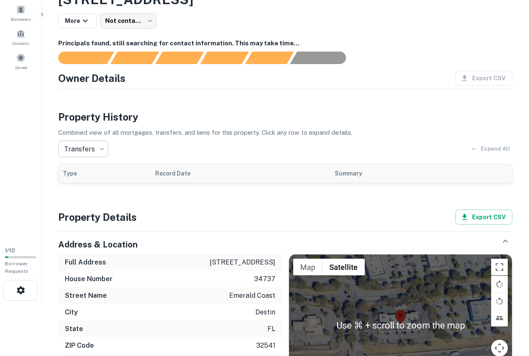
click at [82, 152] on body "Search Borrowers Contacts Saved 1 / 10 Borrower Requests Loan Details Property …" at bounding box center [264, 126] width 529 height 356
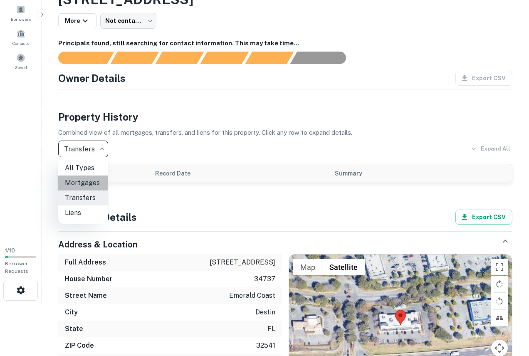
click at [91, 179] on li "Mortgages" at bounding box center [83, 182] width 50 height 15
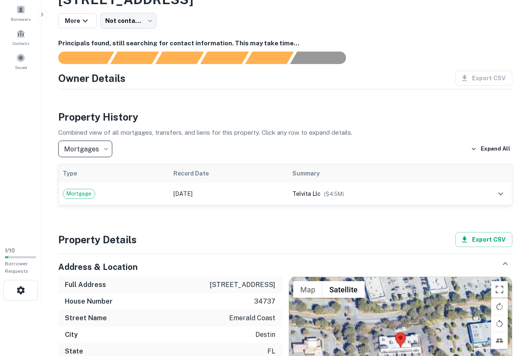
click at [81, 151] on body "Search Borrowers Contacts Saved 1 / 10 Borrower Requests Loan Details Property …" at bounding box center [264, 126] width 529 height 356
click at [83, 212] on li "Liens" at bounding box center [84, 212] width 53 height 15
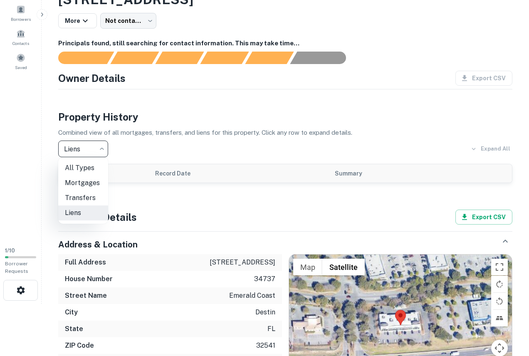
click at [77, 148] on body "Search Borrowers Contacts Saved 1 / 10 Borrower Requests Loan Details Property …" at bounding box center [264, 126] width 529 height 356
click at [90, 181] on li "Mortgages" at bounding box center [83, 182] width 50 height 15
type input "********"
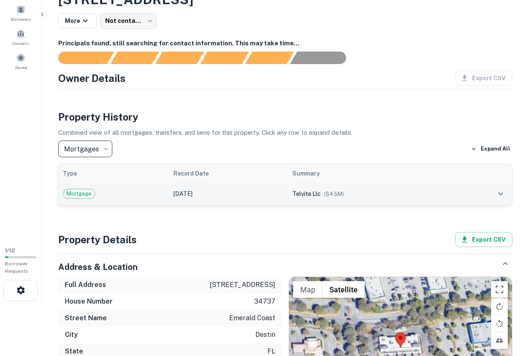
click at [499, 191] on icon "expand row" at bounding box center [500, 194] width 10 height 10
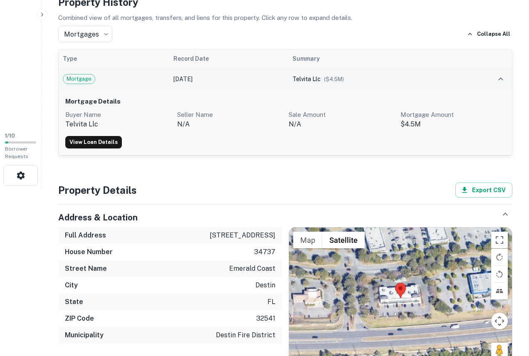
scroll to position [170, 0]
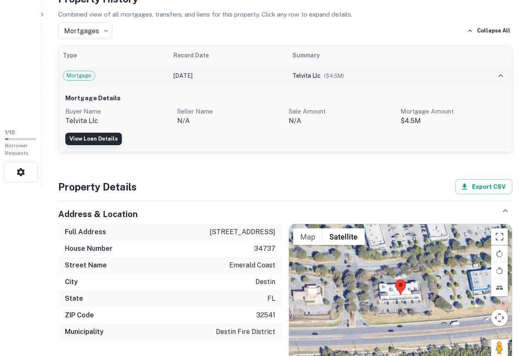
click at [109, 138] on link "View Loan Details" at bounding box center [93, 139] width 57 height 12
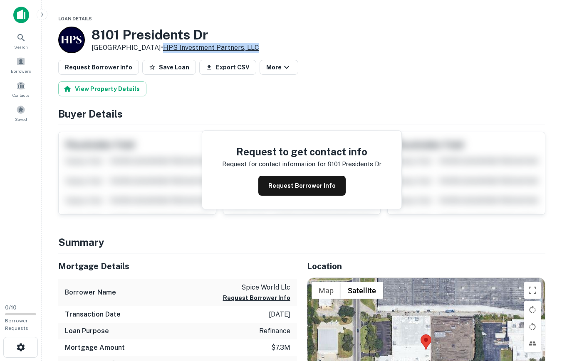
drag, startPoint x: 260, startPoint y: 47, endPoint x: 155, endPoint y: 44, distance: 104.8
click at [155, 44] on div "[STREET_ADDRESS][PERSON_NAME] • HPS Investment Partners, LLC" at bounding box center [301, 40] width 487 height 27
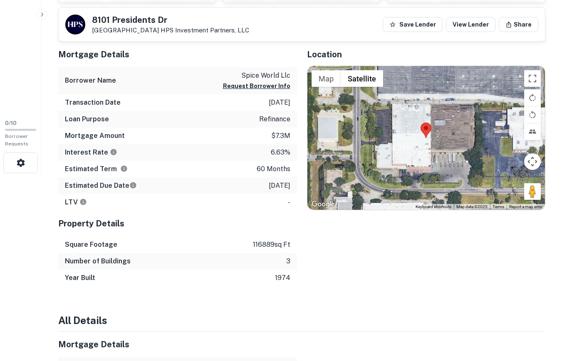
scroll to position [185, 0]
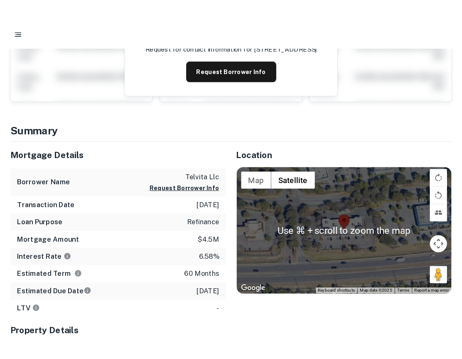
scroll to position [274, 0]
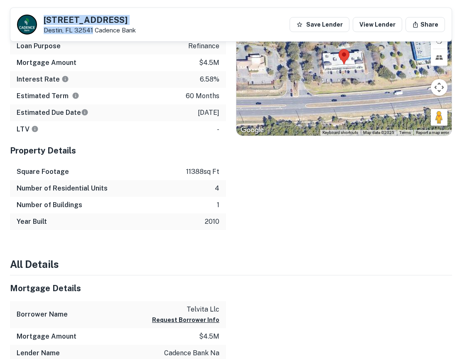
drag, startPoint x: 43, startPoint y: 18, endPoint x: 91, endPoint y: 28, distance: 49.2
click at [91, 28] on div "[STREET_ADDRESS] Cadence Bank" at bounding box center [76, 25] width 119 height 20
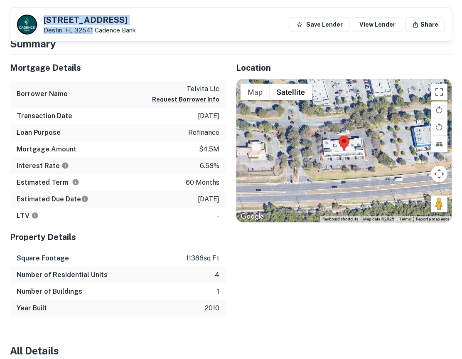
scroll to position [182, 0]
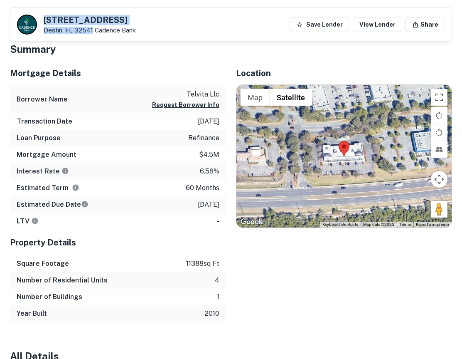
copy div "[STREET_ADDRESS]"
drag, startPoint x: 101, startPoint y: 17, endPoint x: 124, endPoint y: 0, distance: 28.8
click at [276, 283] on div "Location ← Move left → Move right ↑ Move up ↓ Move down + Zoom in - Zoom out Ho…" at bounding box center [339, 190] width 226 height 261
click at [90, 16] on h5 "[STREET_ADDRESS]" at bounding box center [90, 20] width 92 height 8
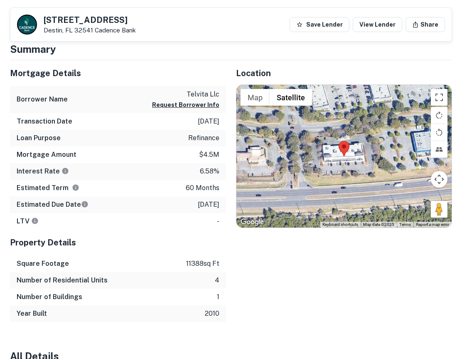
click at [90, 16] on h5 "[STREET_ADDRESS]" at bounding box center [90, 20] width 92 height 8
click at [64, 29] on p "Destin, FL 32541 Cadence Bank" at bounding box center [90, 30] width 92 height 7
drag, startPoint x: 92, startPoint y: 29, endPoint x: 39, endPoint y: 18, distance: 54.7
click at [39, 18] on div "[STREET_ADDRESS] Cadence Bank" at bounding box center [76, 25] width 119 height 20
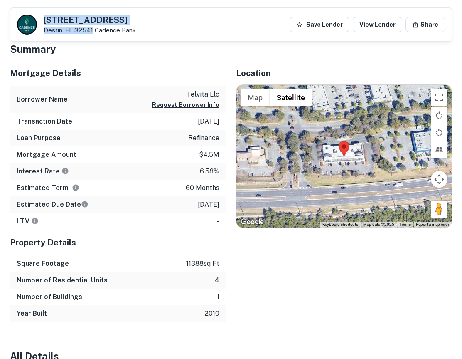
copy div "[STREET_ADDRESS]"
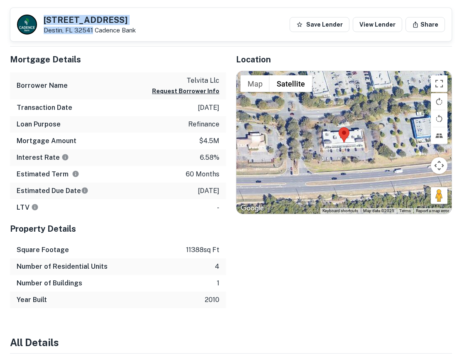
scroll to position [0, 0]
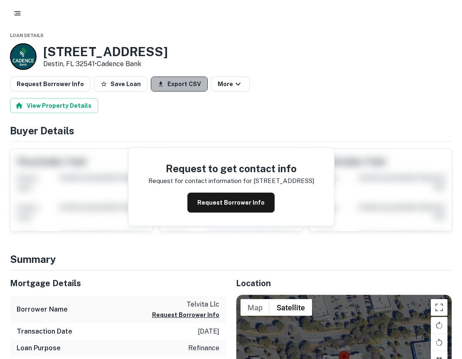
click at [191, 81] on button "Export CSV" at bounding box center [179, 83] width 57 height 15
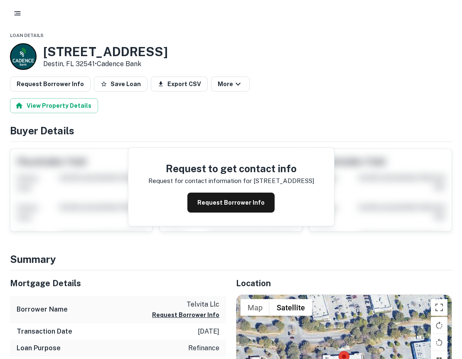
click at [118, 53] on h3 "[STREET_ADDRESS]" at bounding box center [105, 51] width 125 height 15
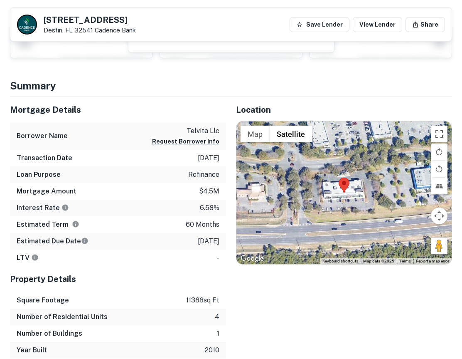
scroll to position [147, 0]
